Goal: Information Seeking & Learning: Find contact information

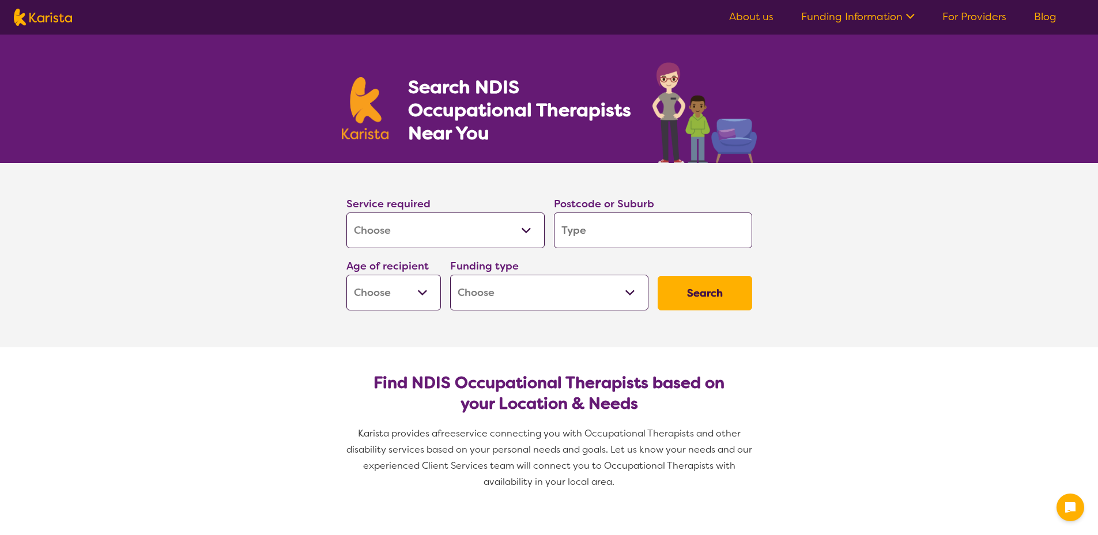
select select "[MEDICAL_DATA]"
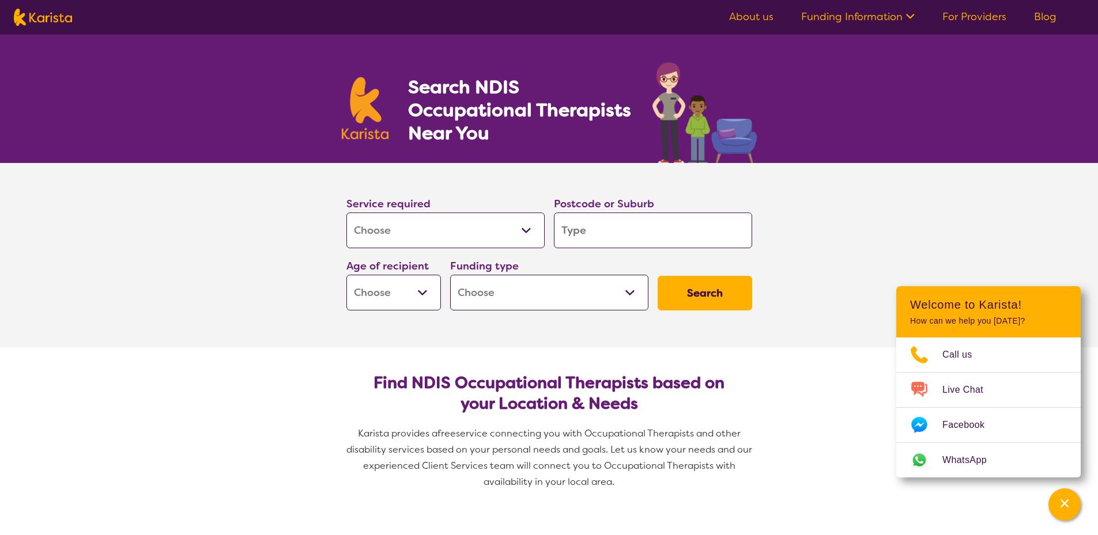
click at [629, 235] on input "search" at bounding box center [653, 231] width 198 height 36
type input "2"
type input "3"
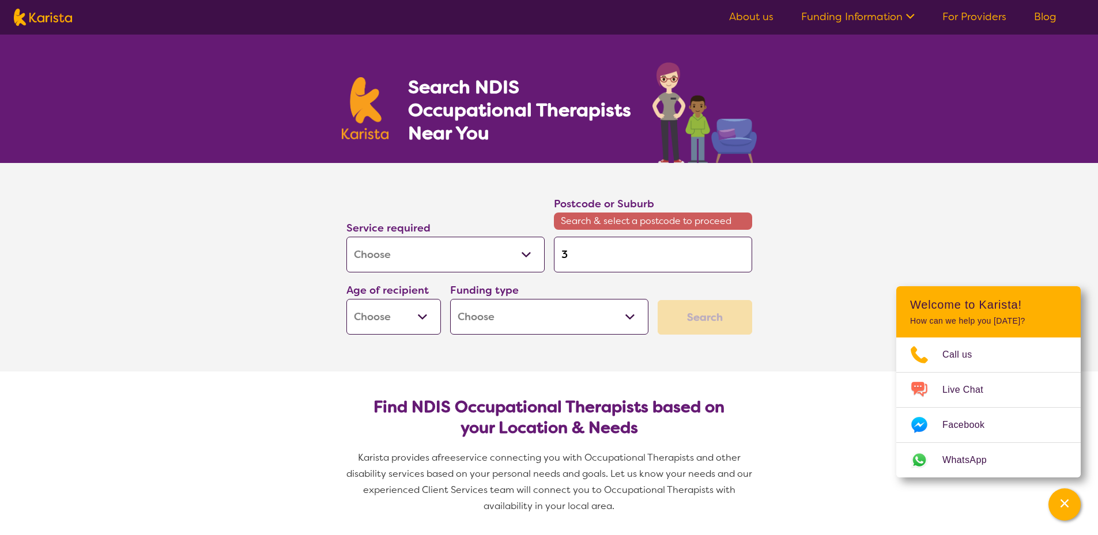
type input "30"
type input "302"
type input "3023"
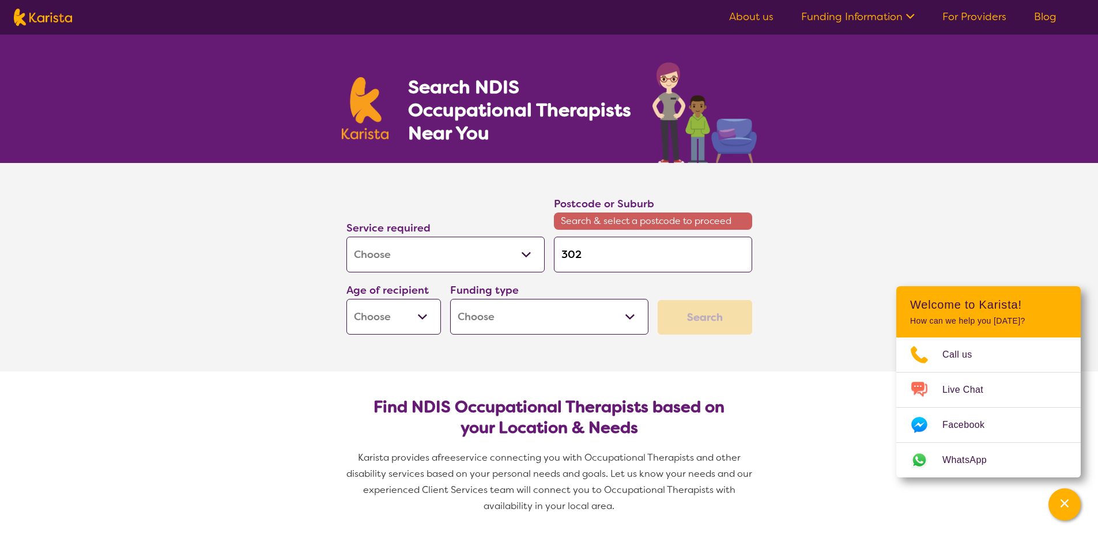
type input "3023"
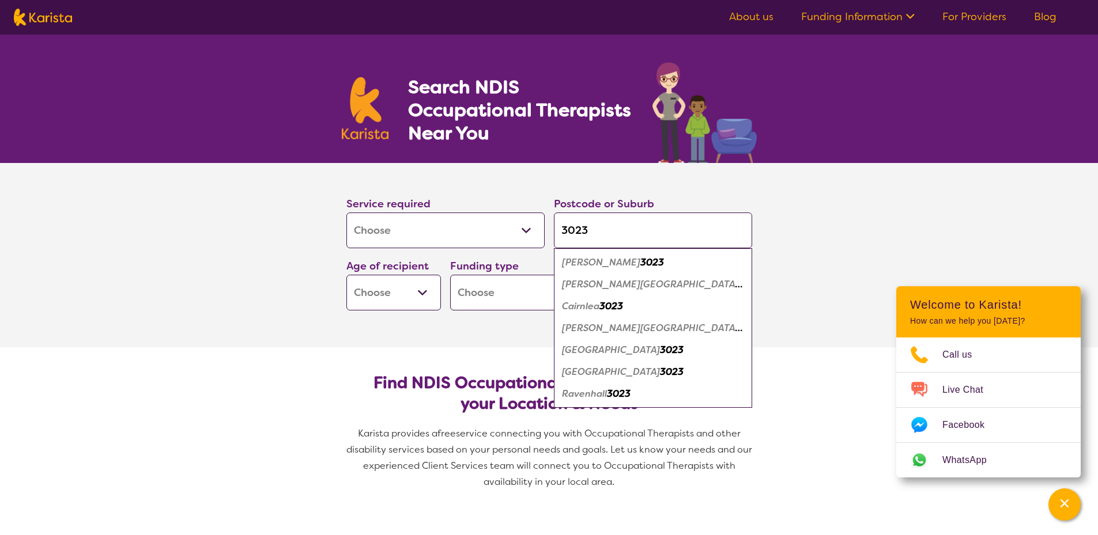
type input "3023"
click at [660, 356] on em "3023" at bounding box center [672, 350] width 24 height 12
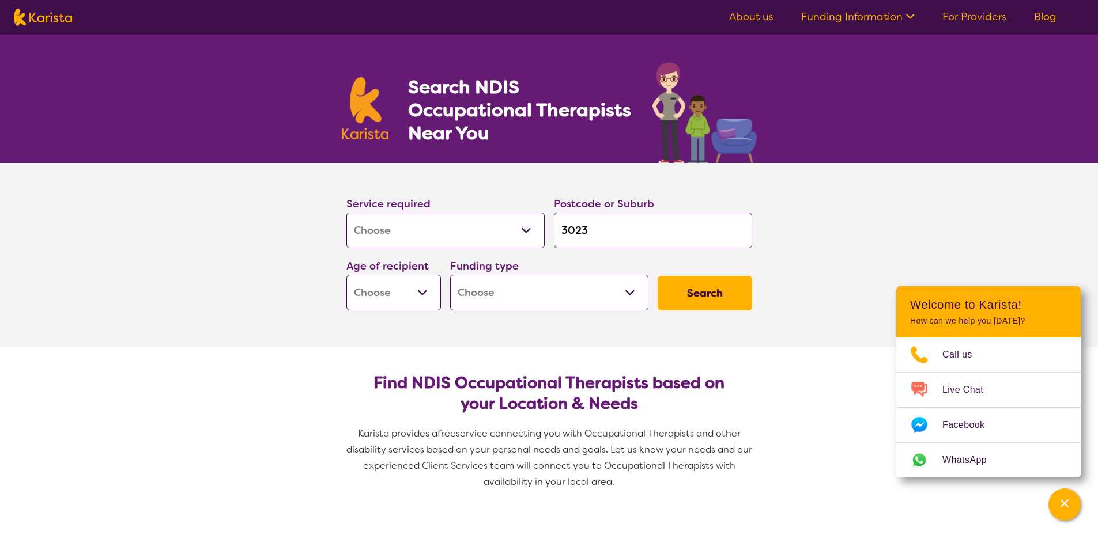
click at [413, 296] on select "Early Childhood - 0 to 9 Child - 10 to 11 Adolescent - 12 to 17 Adult - 18 to 6…" at bounding box center [393, 293] width 95 height 36
select select "AD"
click at [346, 275] on select "Early Childhood - 0 to 9 Child - 10 to 11 Adolescent - 12 to 17 Adult - 18 to 6…" at bounding box center [393, 293] width 95 height 36
select select "AD"
click at [629, 292] on select "Home Care Package (HCP) National Disability Insurance Scheme (NDIS) I don't know" at bounding box center [549, 293] width 198 height 36
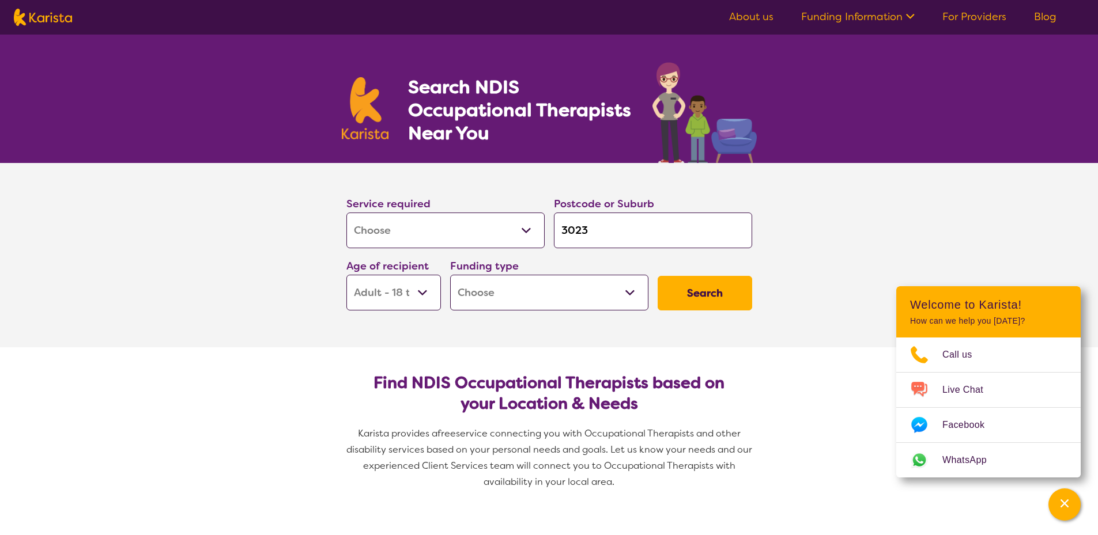
select select "i-don-t-know"
click at [450, 275] on select "Home Care Package (HCP) National Disability Insurance Scheme (NDIS) I don't know" at bounding box center [549, 293] width 198 height 36
select select "i-don-t-know"
click at [712, 300] on button "Search" at bounding box center [705, 293] width 95 height 35
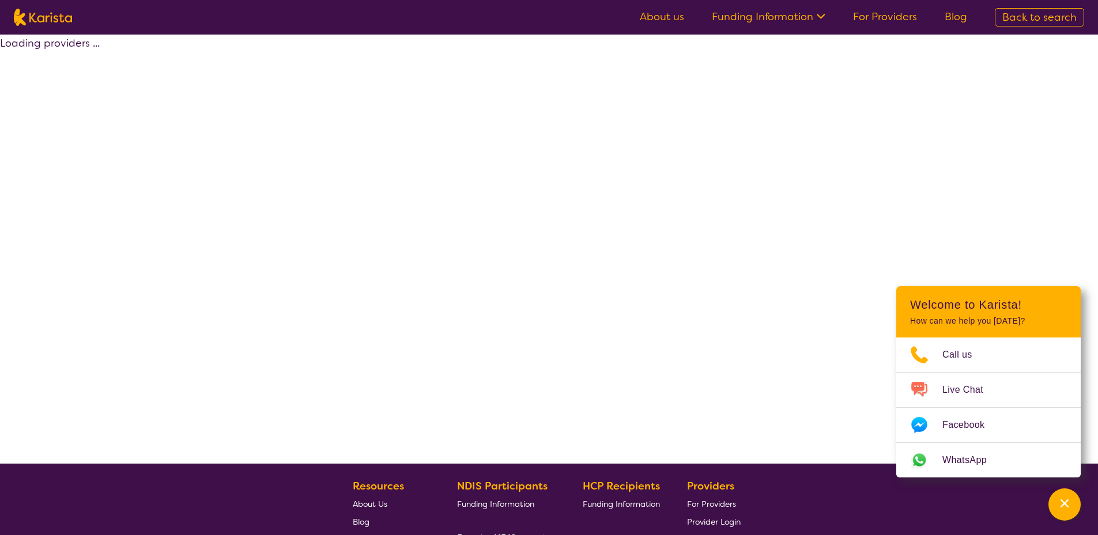
select select "[MEDICAL_DATA]"
select select "AD"
